Goal: Task Accomplishment & Management: Complete application form

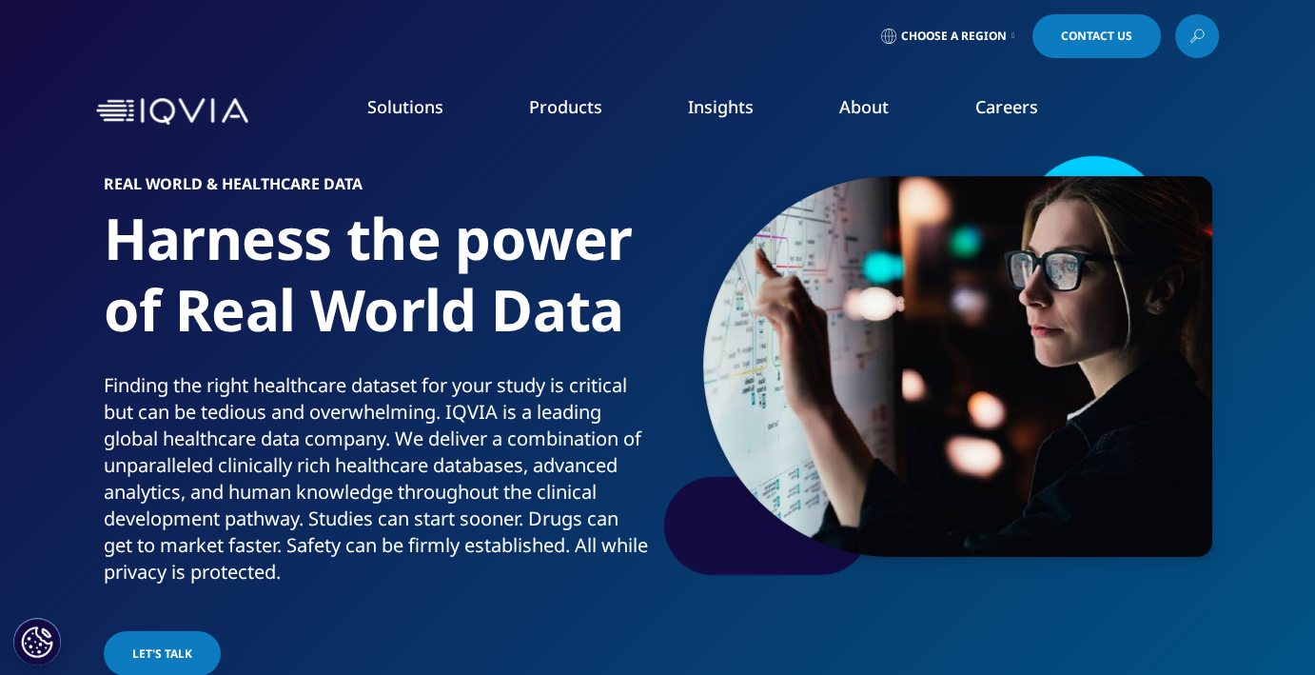
click at [1064, 245] on link "Health Data Apps & AI" at bounding box center [1154, 238] width 303 height 21
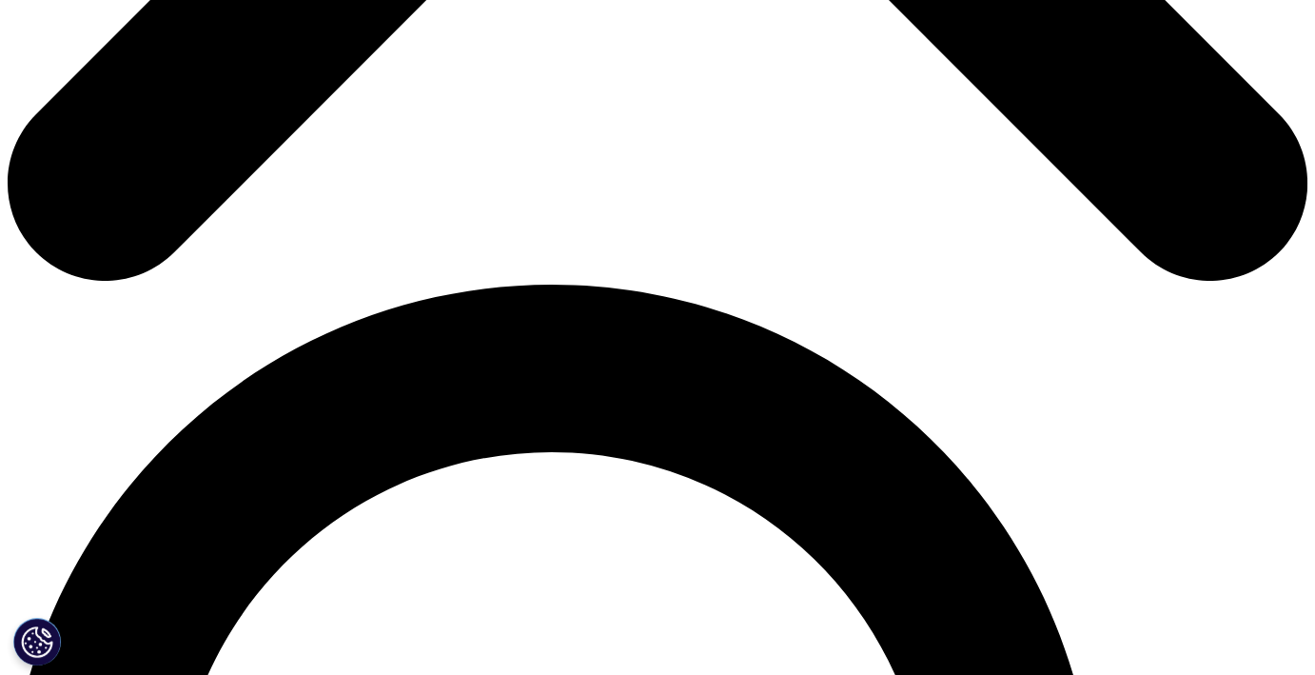
scroll to position [952, 0]
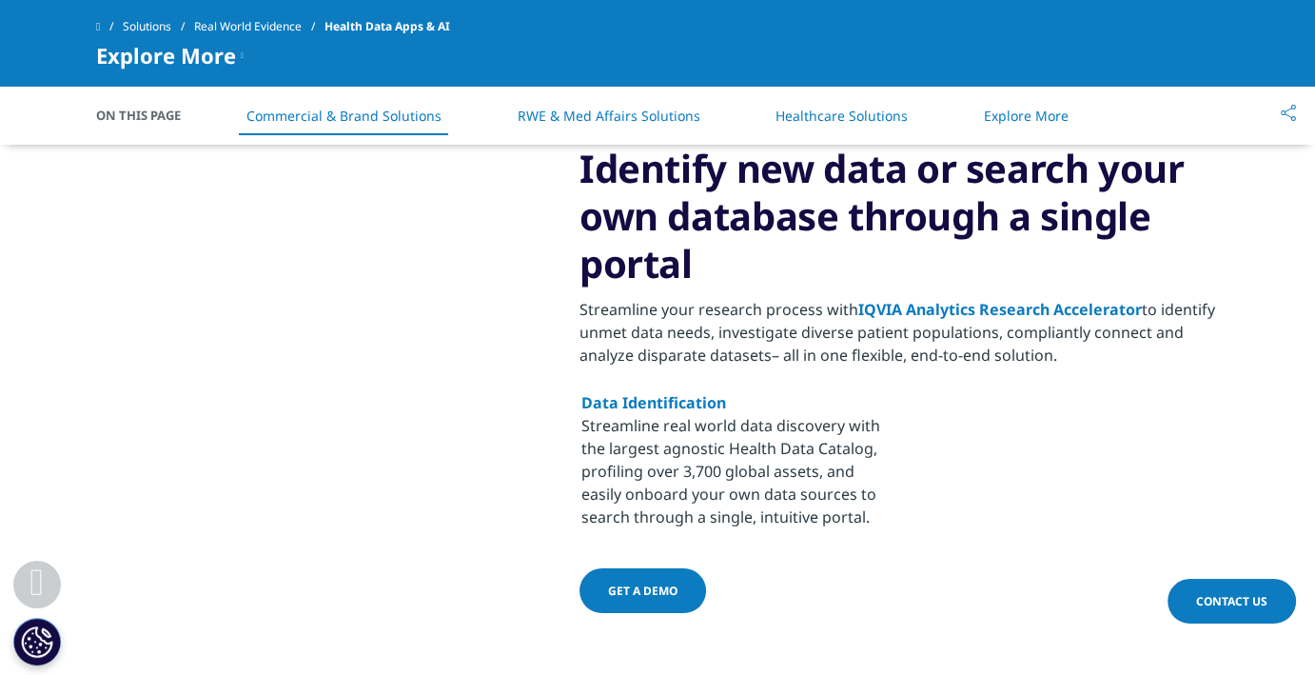
click at [1255, 593] on span "Contact Us" at bounding box center [1231, 601] width 71 height 16
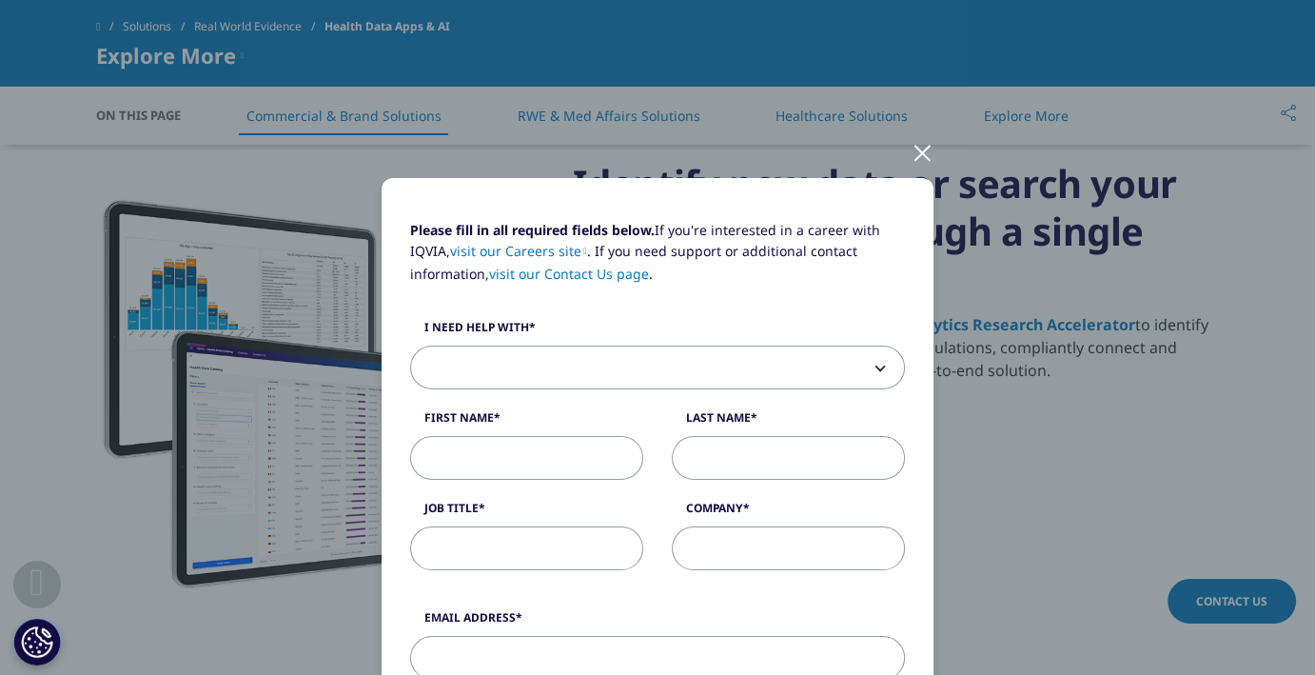
click at [538, 378] on span at bounding box center [657, 368] width 493 height 44
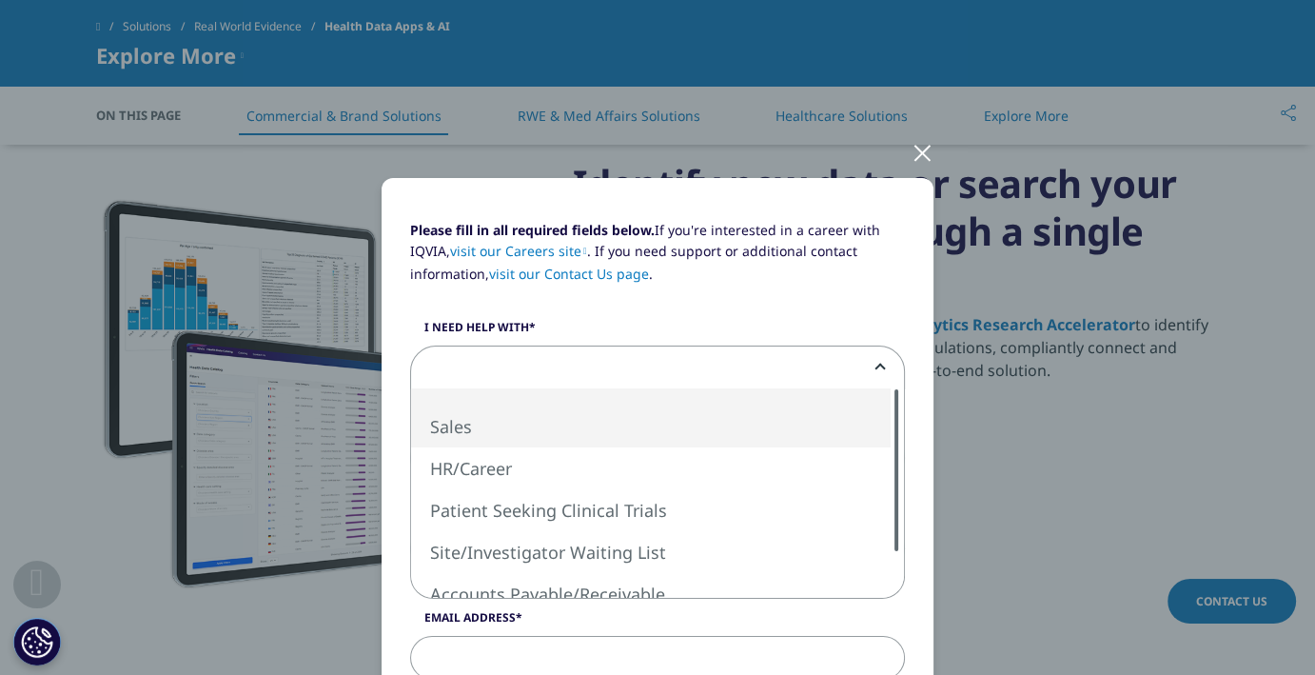
select select "Sales"
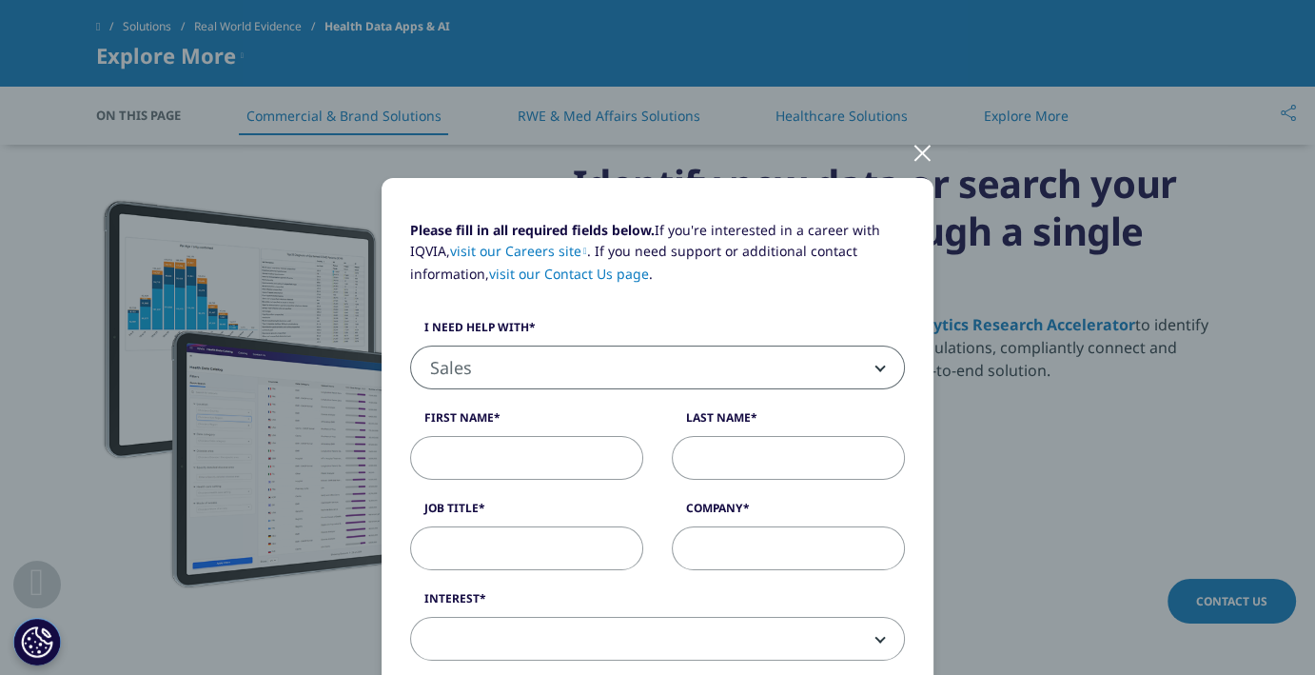
click at [458, 456] on input "First Name" at bounding box center [526, 458] width 233 height 44
type input "Fouad"
type input "Assaf"
type input "New ventures"
type input "fouadassaf@gmail.com"
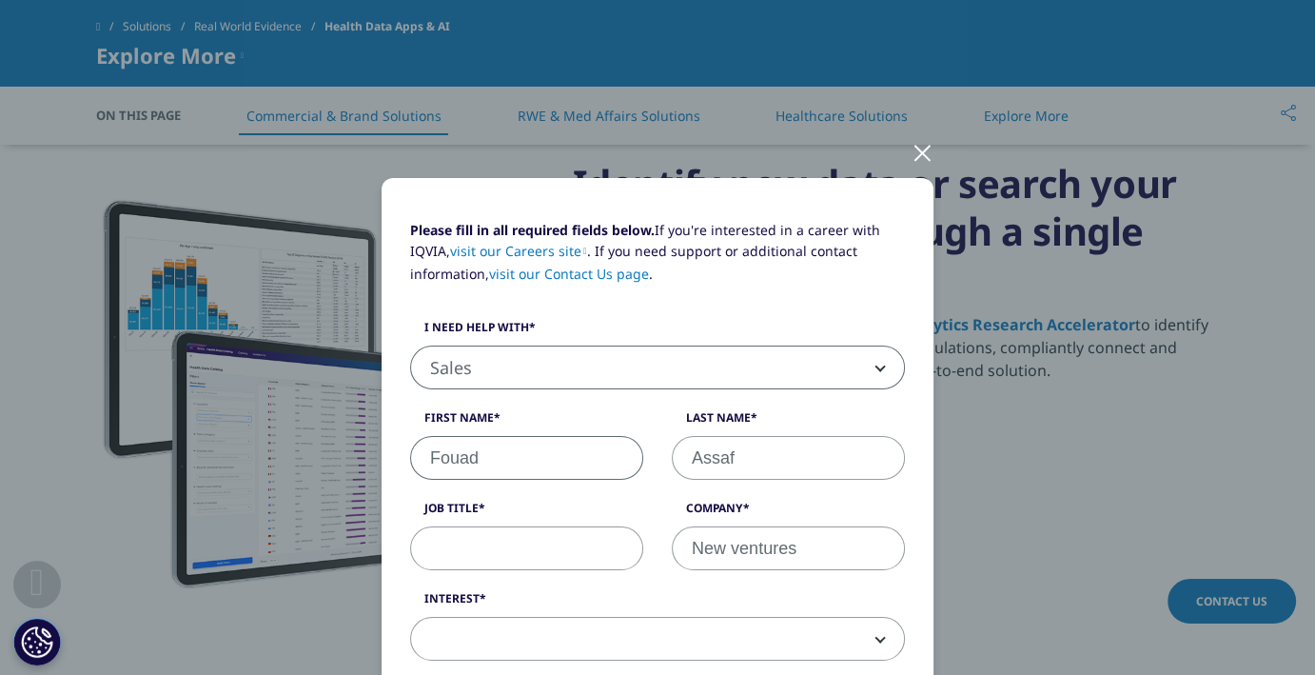
select select "France"
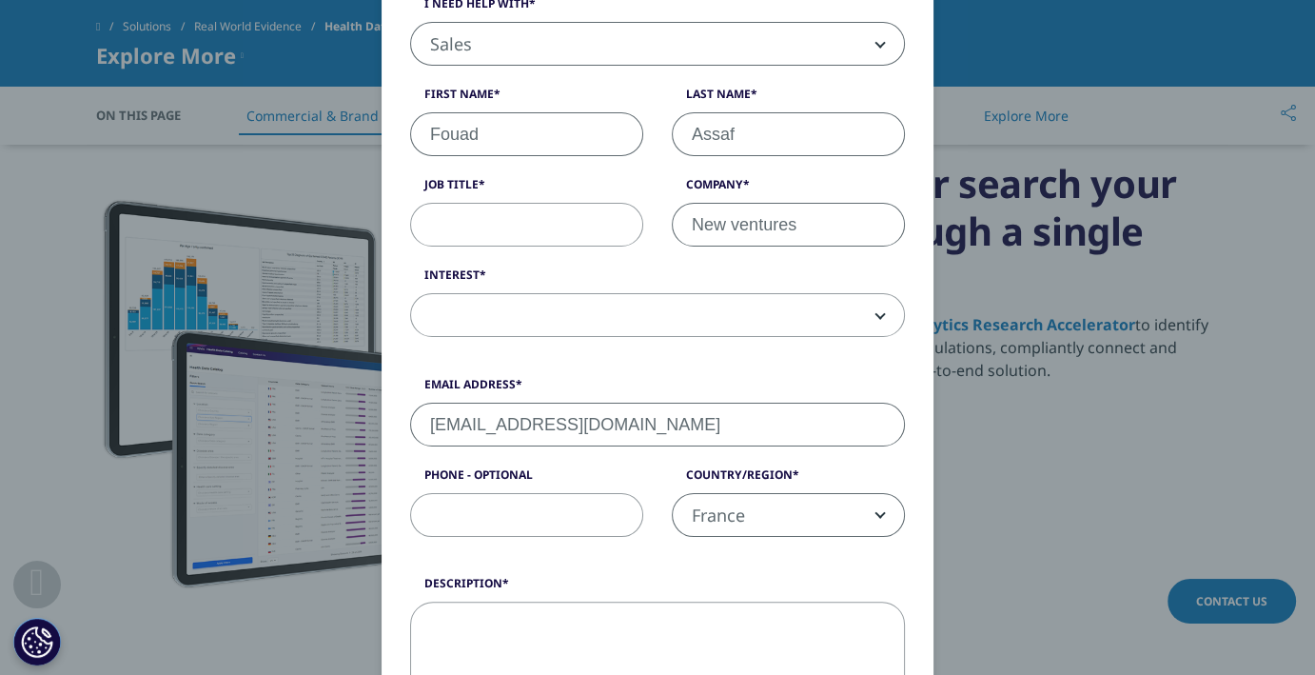
scroll to position [307, 0]
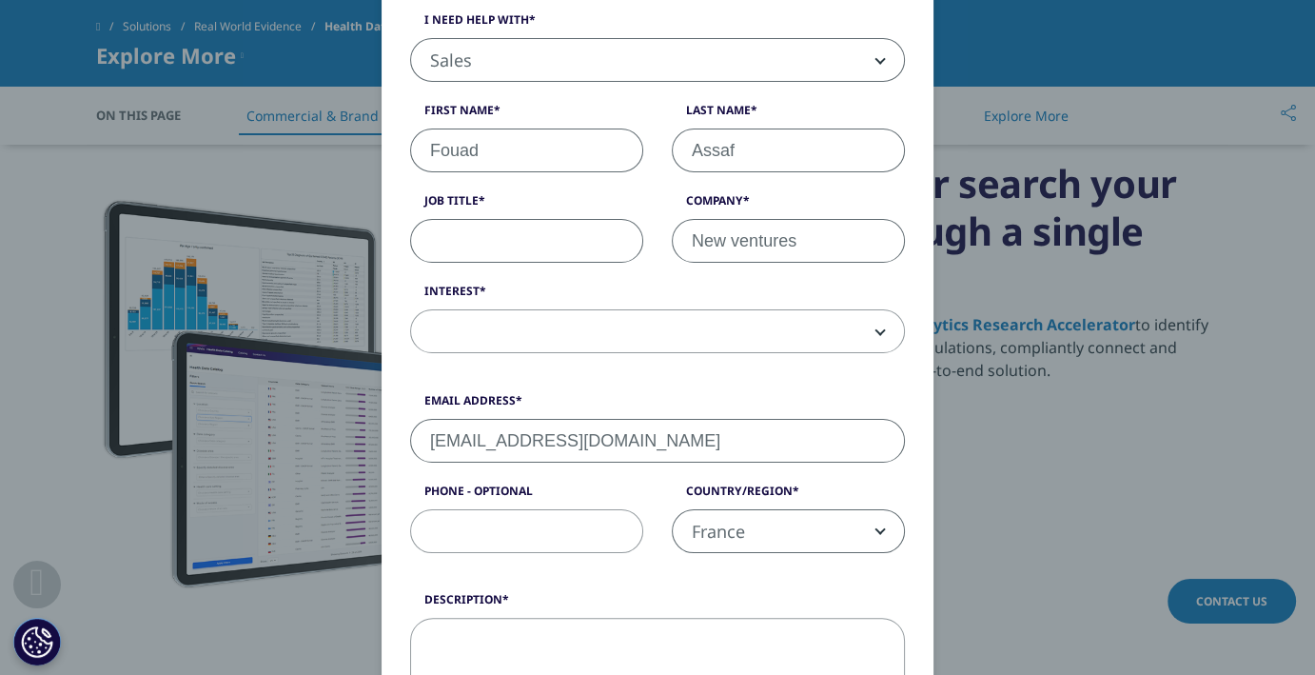
click at [477, 239] on input "Job Title" at bounding box center [526, 241] width 233 height 44
type input "MD"
click at [492, 340] on span at bounding box center [657, 332] width 493 height 44
select select "Data and Insights"
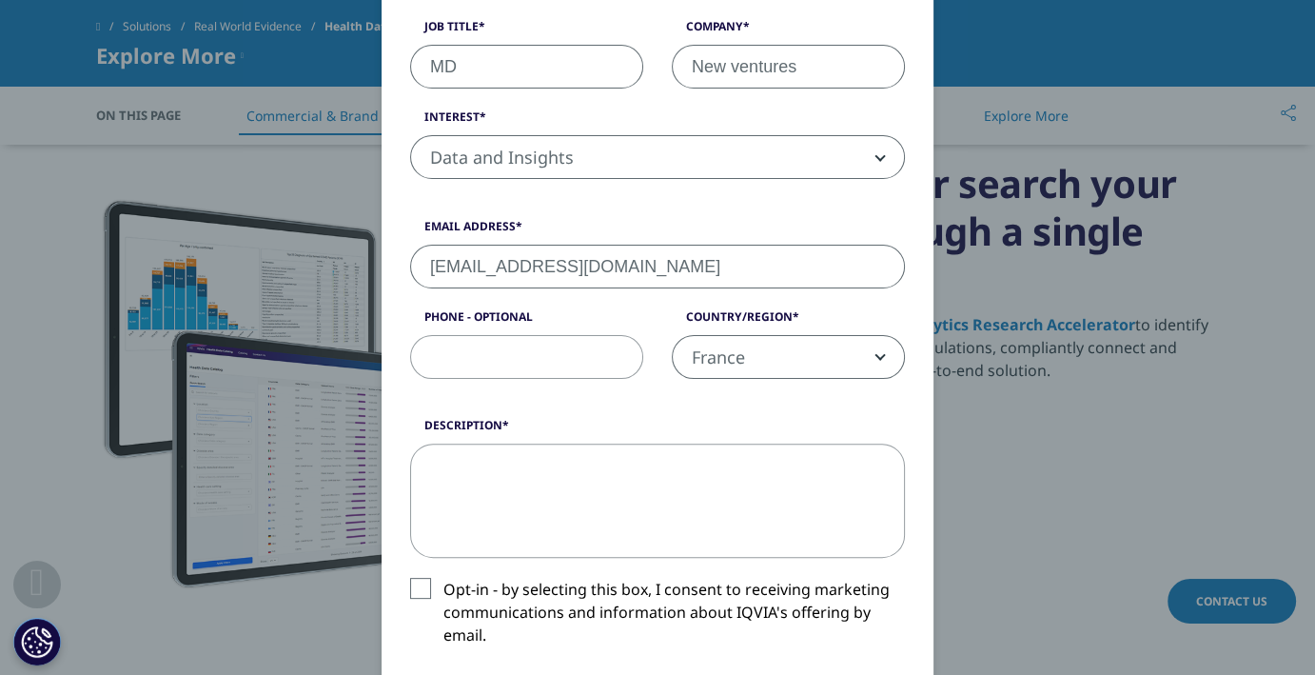
scroll to position [498, 0]
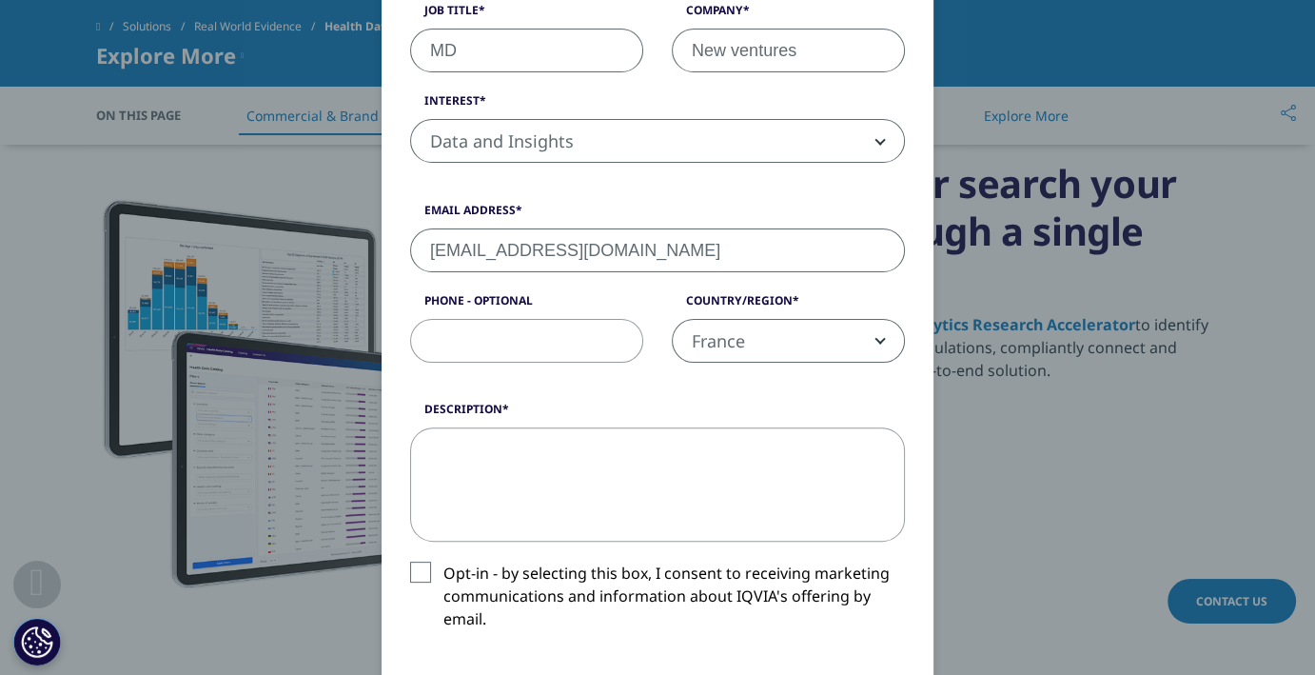
click at [835, 340] on span "France" at bounding box center [788, 342] width 231 height 44
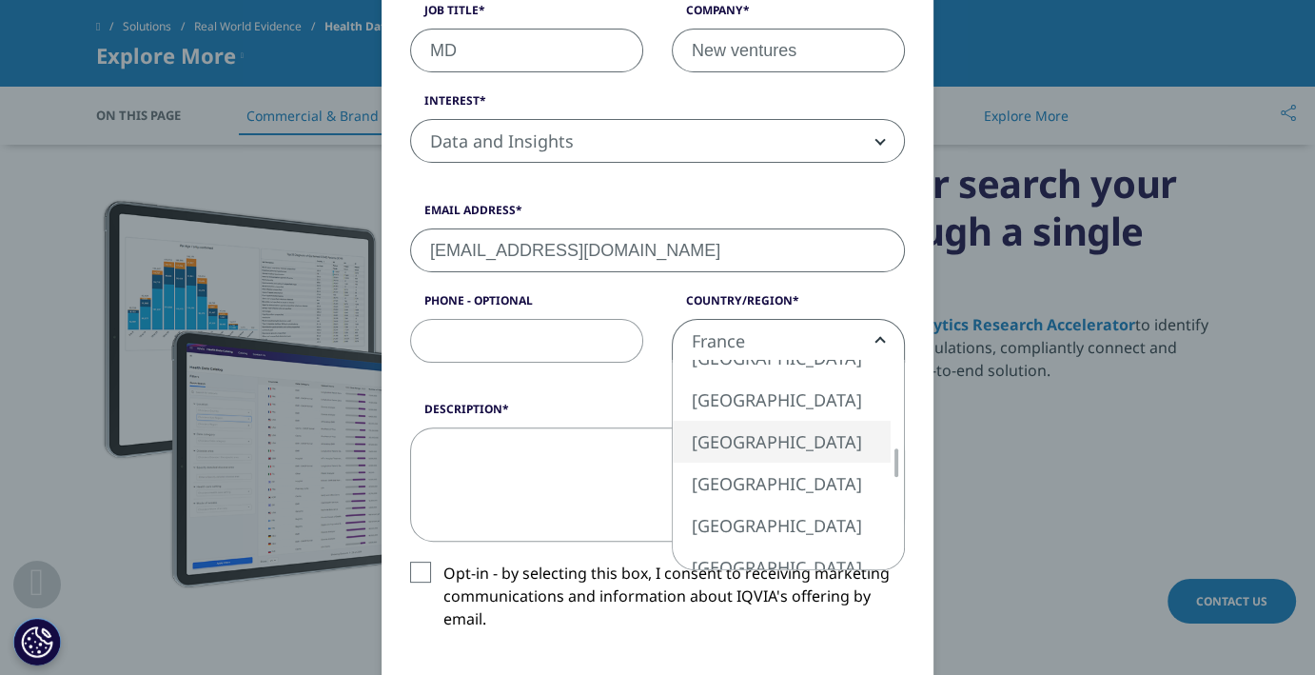
select select "Lebanon"
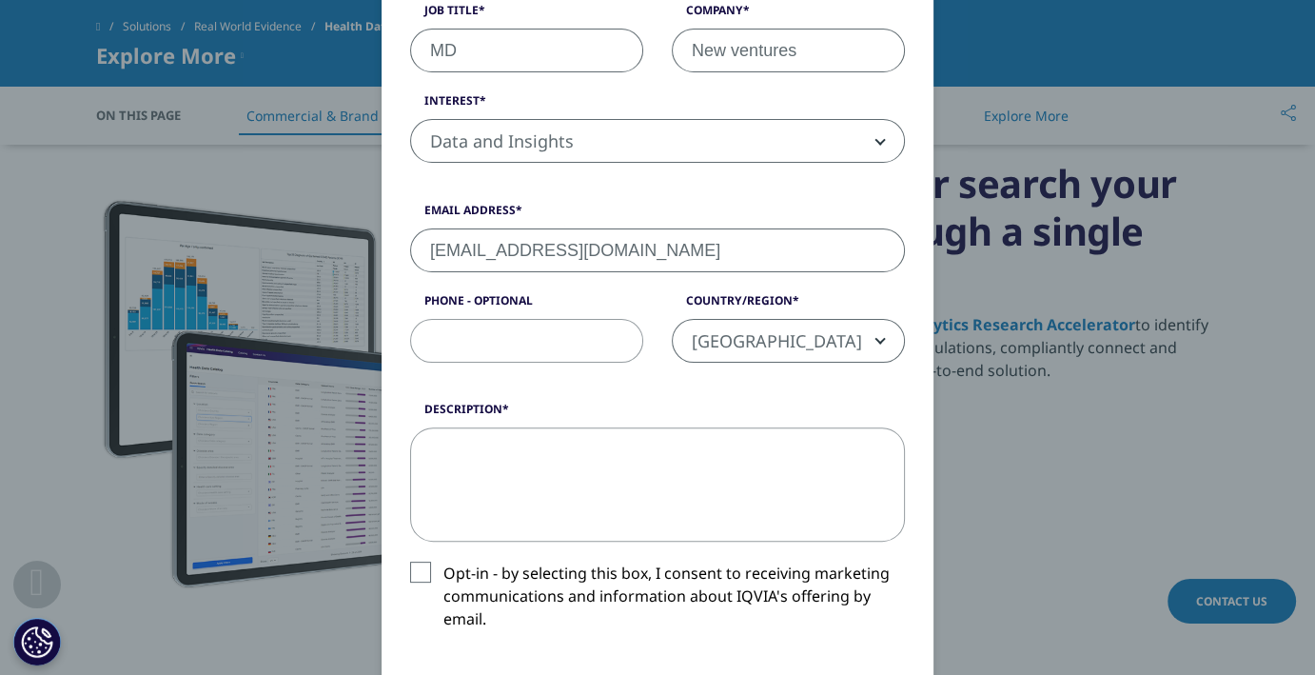
click at [495, 453] on textarea "Description" at bounding box center [657, 484] width 495 height 114
click at [474, 531] on textarea "Description" at bounding box center [657, 484] width 495 height 114
paste textarea "Dear Sirs, We are interested in collaborating with you to be able to use your d…"
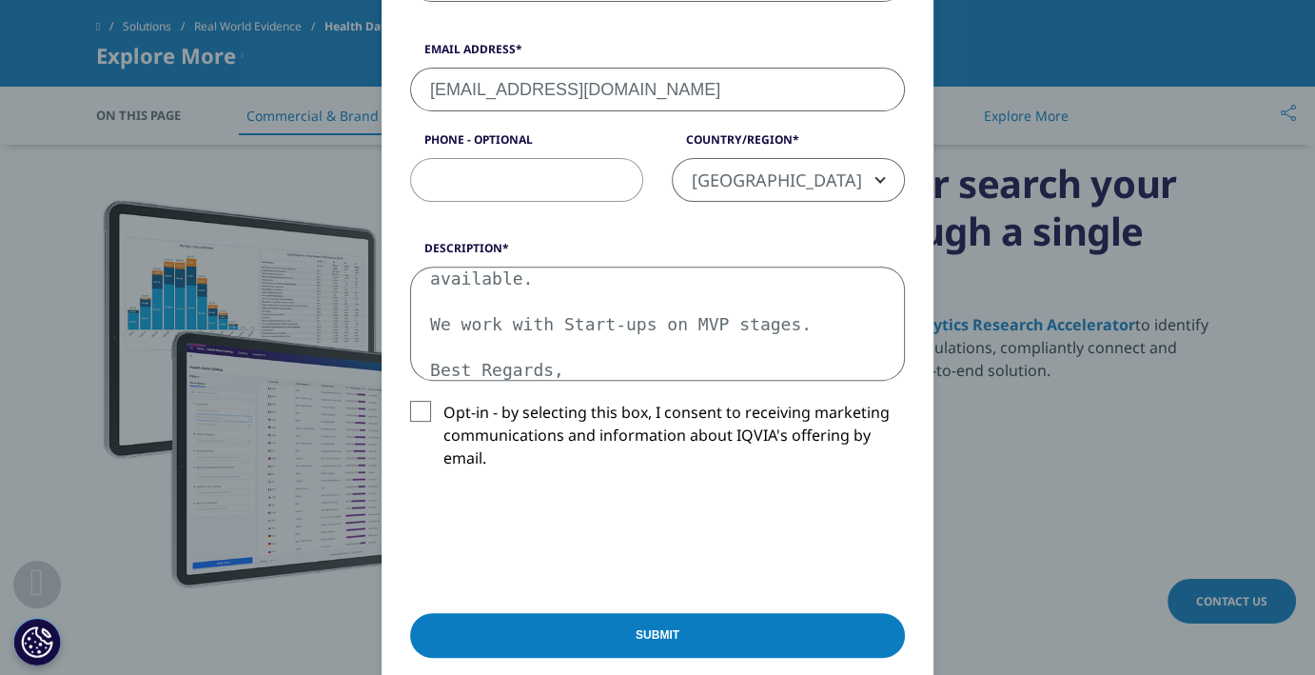
scroll to position [688, 0]
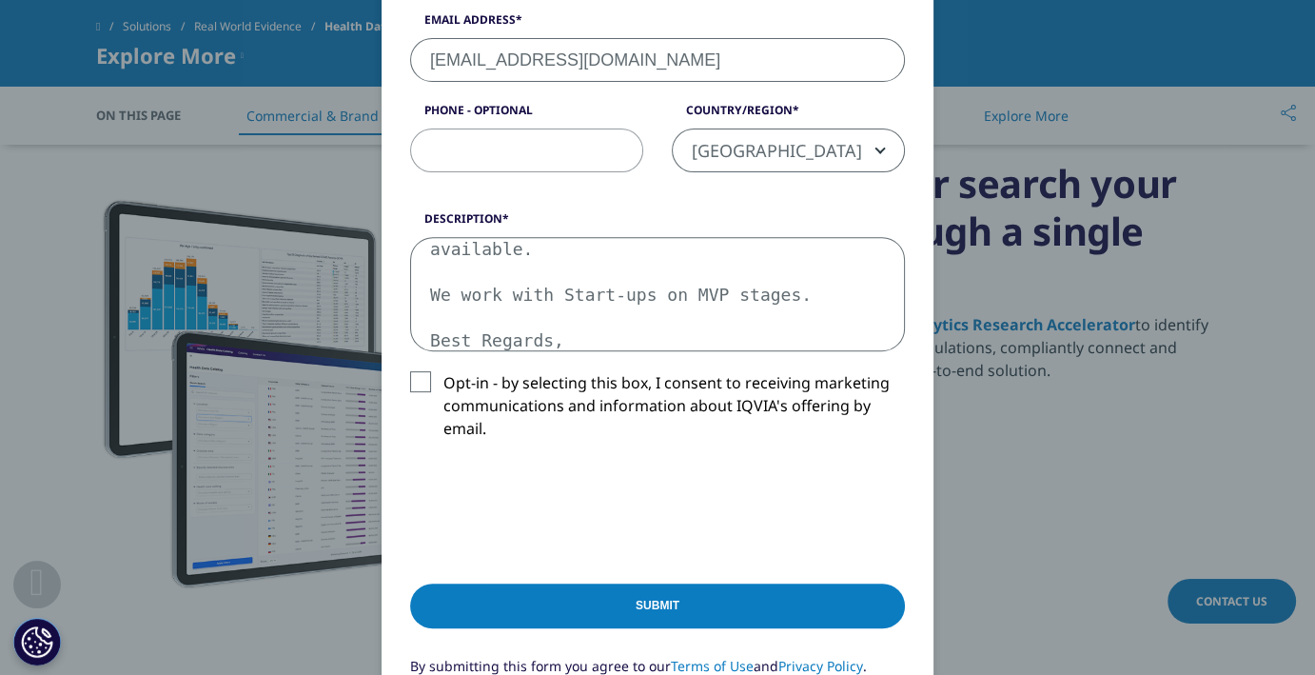
type textarea "Dear Sirs, We are interested in collaborating with you to be able to use your d…"
click at [641, 602] on input "Submit" at bounding box center [657, 605] width 495 height 45
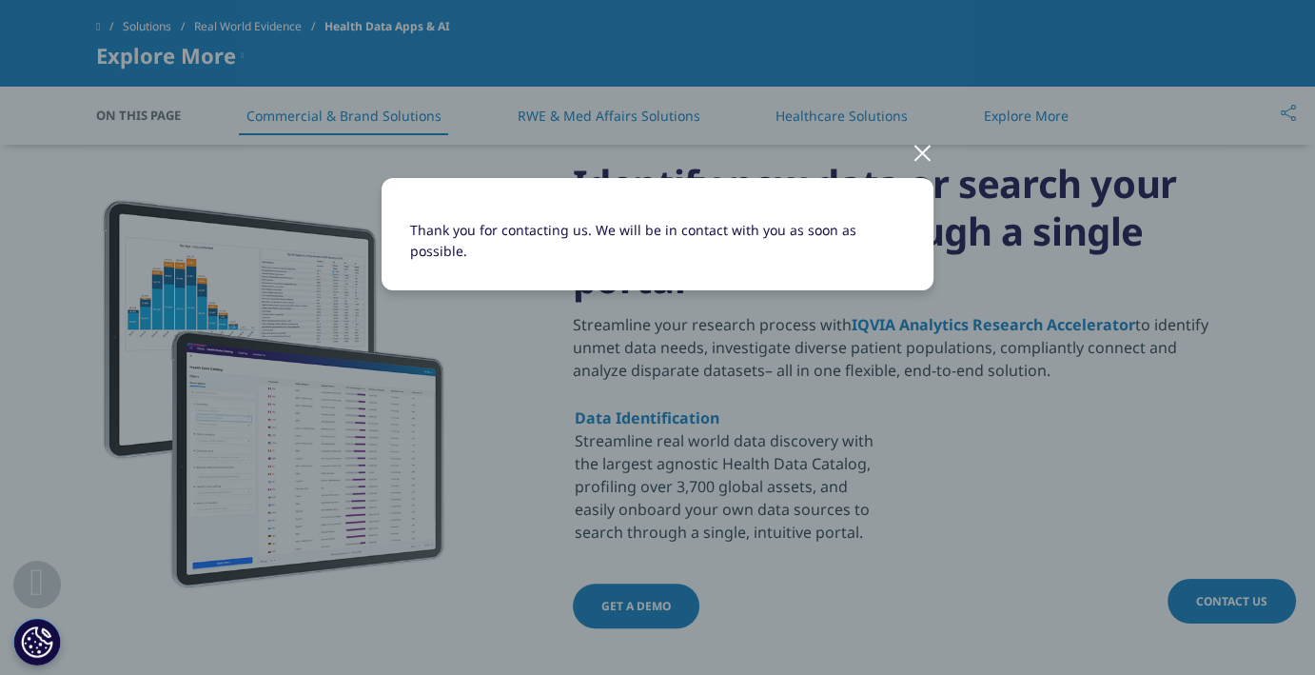
scroll to position [0, 0]
click at [921, 151] on div at bounding box center [923, 152] width 22 height 52
